Goal: Task Accomplishment & Management: Use online tool/utility

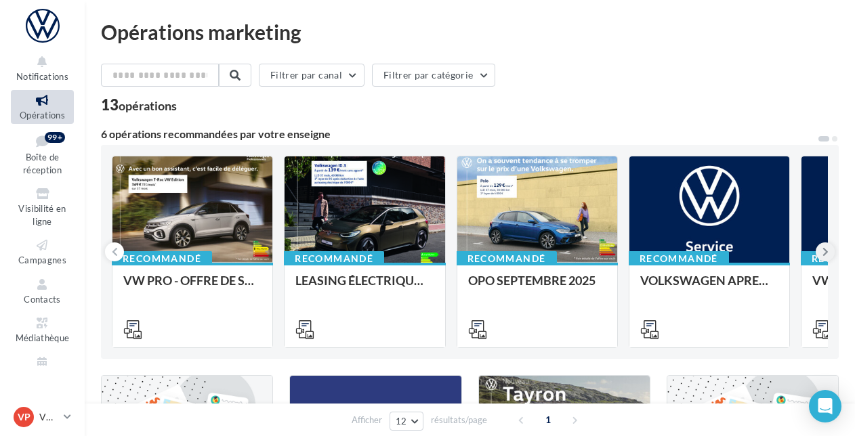
click at [827, 253] on icon at bounding box center [825, 252] width 6 height 14
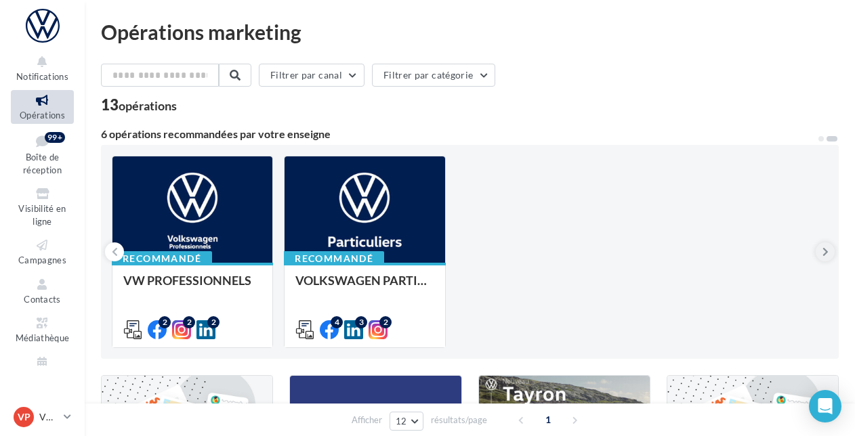
click at [827, 253] on icon at bounding box center [825, 252] width 6 height 14
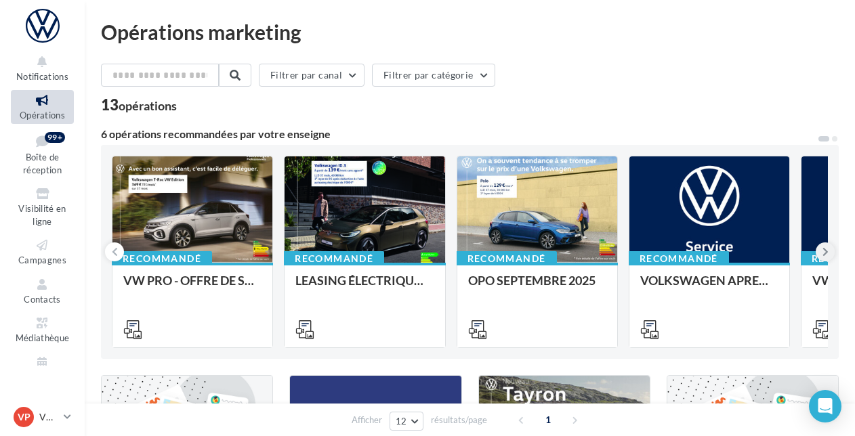
click at [827, 253] on icon at bounding box center [825, 252] width 6 height 14
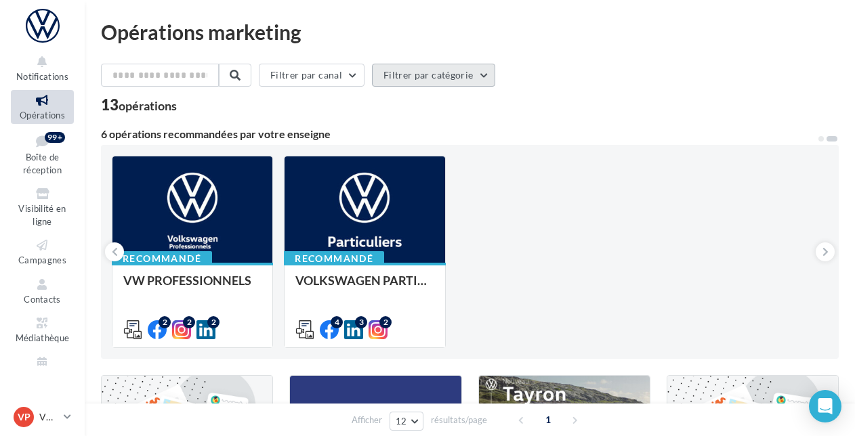
click at [487, 74] on button "Filtrer par catégorie" at bounding box center [433, 75] width 123 height 23
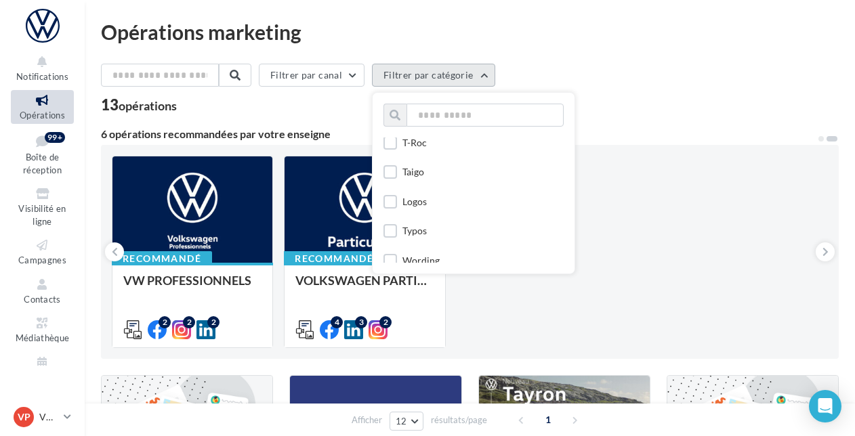
scroll to position [425, 0]
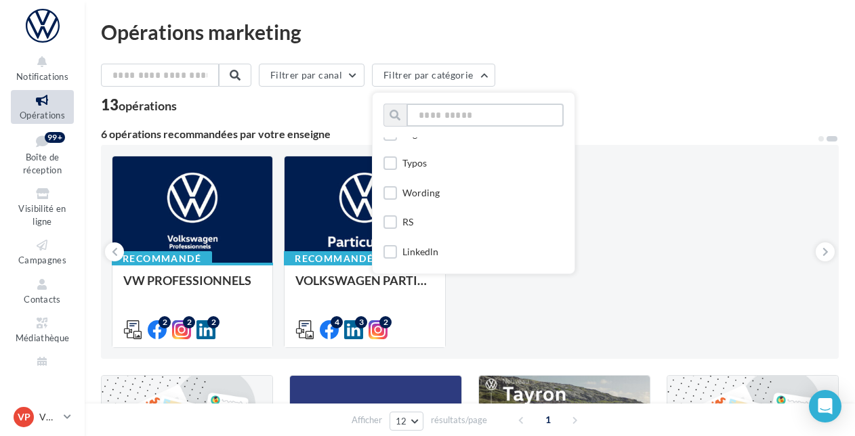
click at [496, 121] on input "text" at bounding box center [484, 115] width 157 height 23
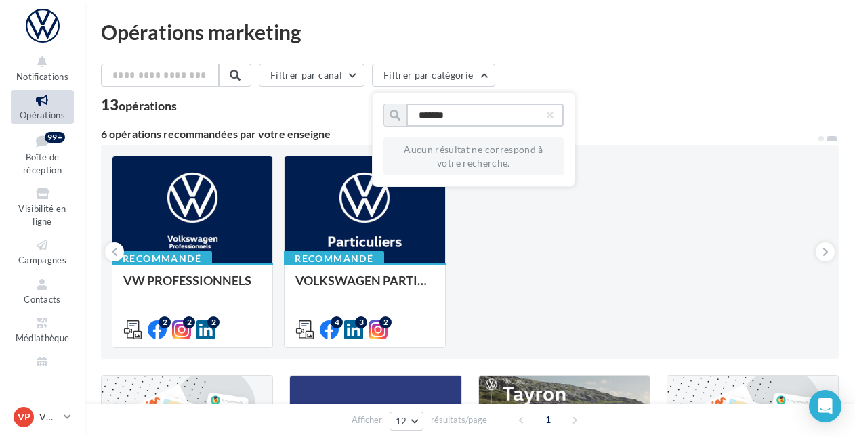
type input "*******"
click at [557, 231] on div "Recommandé VW PRO - OFFRE DE SEPTEMBRE 25 Recommandé LEASING ÉLECTRIQUE 2025 Re…" at bounding box center [470, 252] width 716 height 192
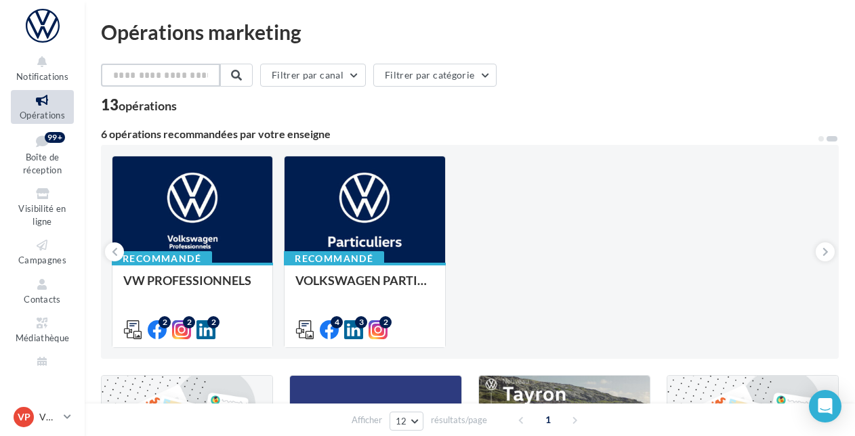
click at [187, 74] on input "text" at bounding box center [160, 75] width 119 height 23
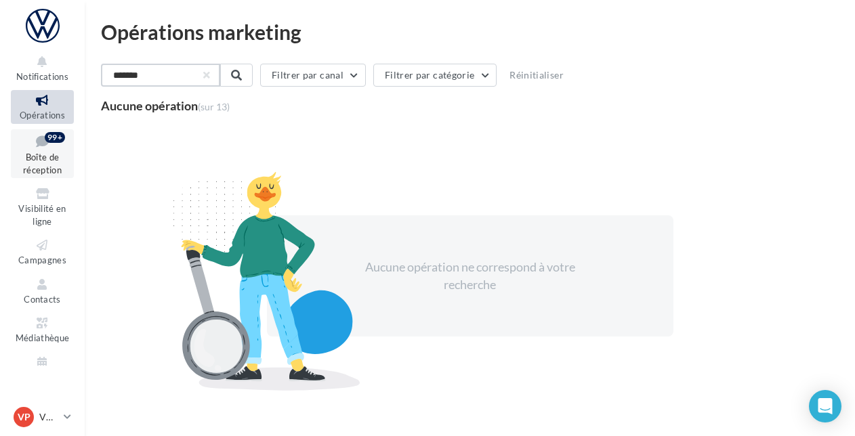
type input "******"
click at [41, 155] on span "Boîte de réception" at bounding box center [42, 164] width 39 height 24
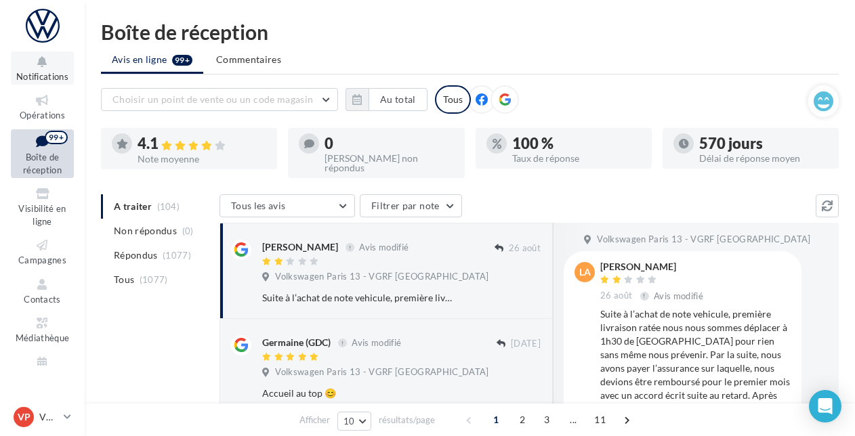
click at [47, 74] on span "Notifications" at bounding box center [42, 76] width 52 height 11
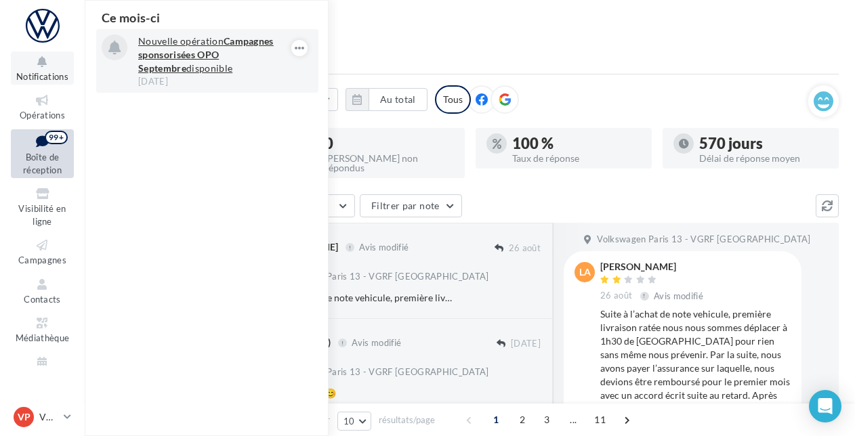
click at [145, 56] on strong "Campagnes sponsorisées OPO Septembre" at bounding box center [205, 54] width 135 height 39
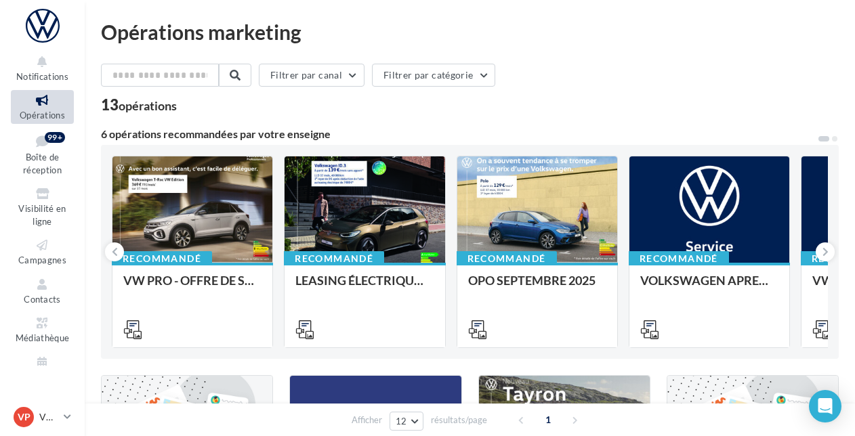
click at [765, 40] on div "Opérations marketing" at bounding box center [470, 32] width 738 height 20
